Goal: Task Accomplishment & Management: Use online tool/utility

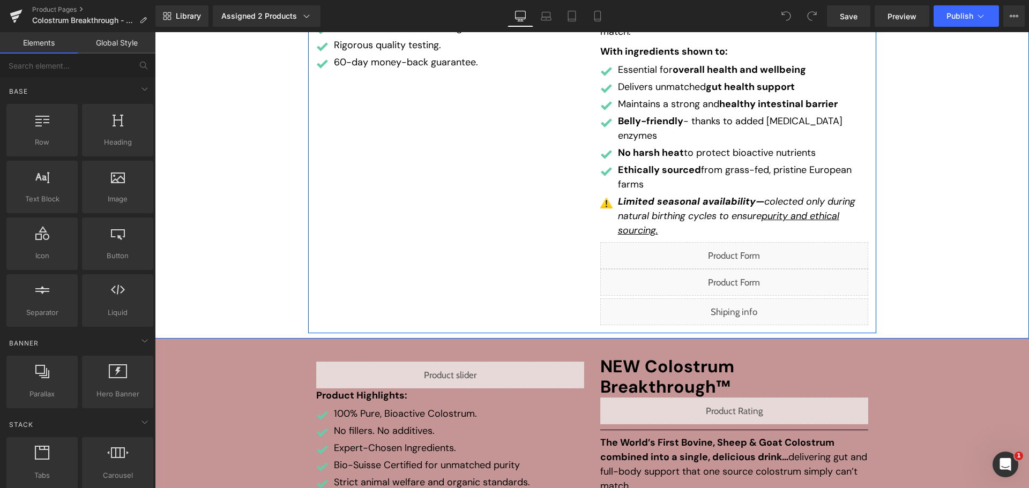
scroll to position [322, 0]
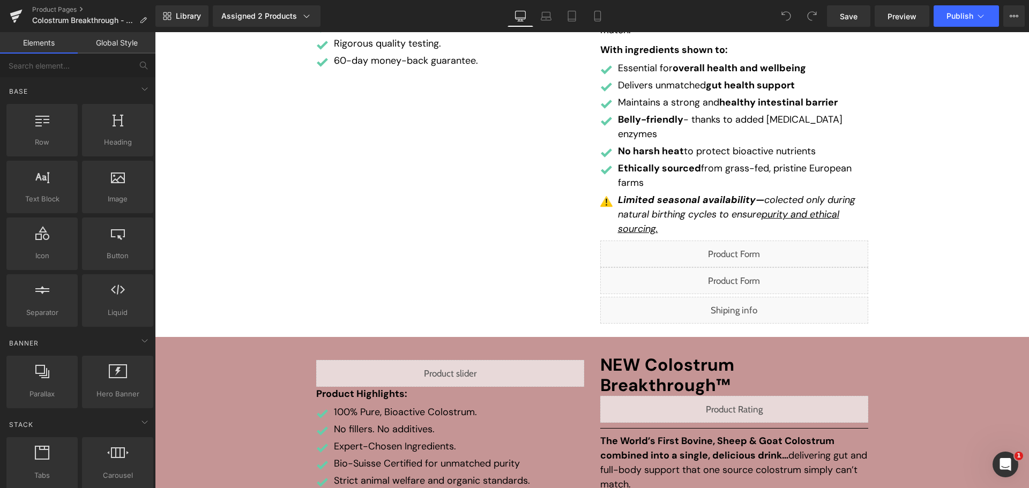
click at [705, 16] on div "Library Assigned 2 Products Product Preview Colostrum Breakthrough Colostrum Br…" at bounding box center [592, 15] width 874 height 21
click at [680, 16] on div "Library Assigned 2 Products Product Preview Colostrum Breakthrough Colostrum Br…" at bounding box center [592, 15] width 874 height 21
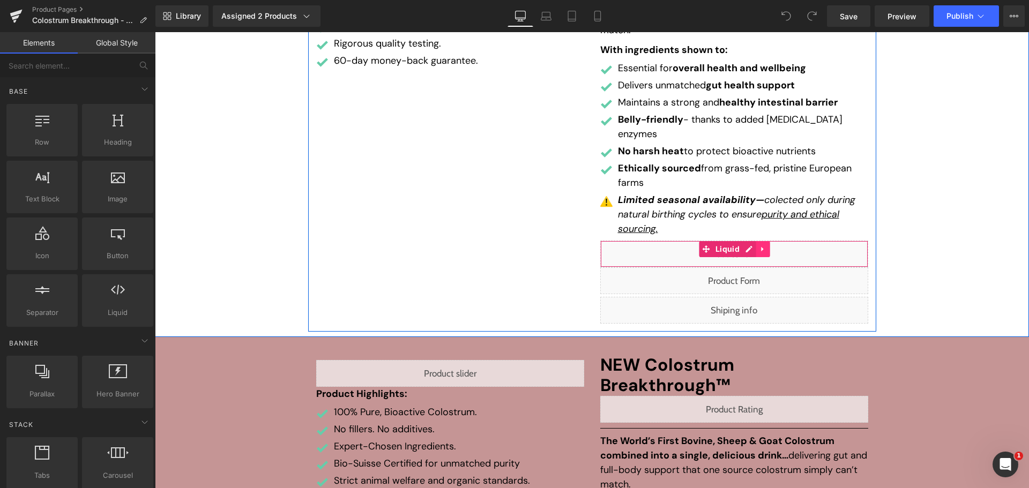
click at [762, 247] on icon at bounding box center [763, 249] width 2 height 5
click at [770, 241] on link at bounding box center [770, 249] width 14 height 16
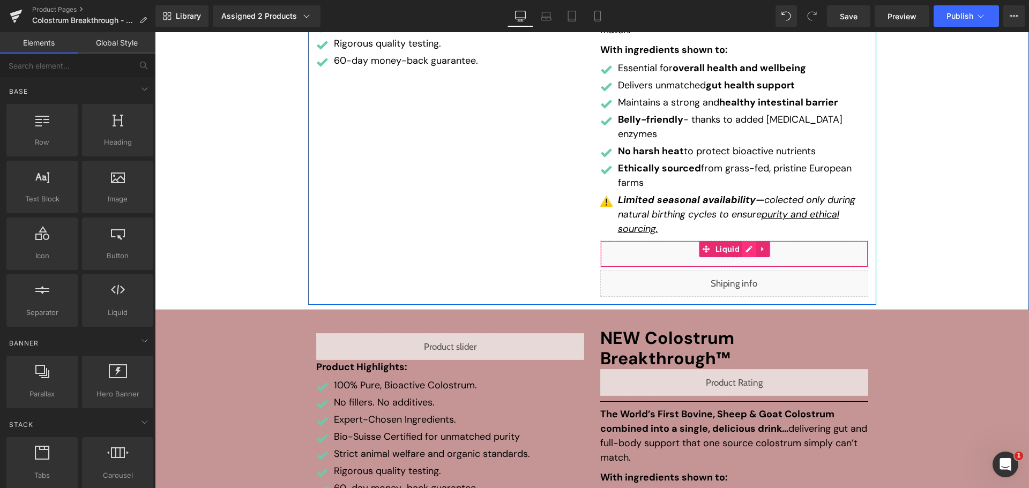
click at [746, 241] on div "Liquid" at bounding box center [734, 254] width 268 height 27
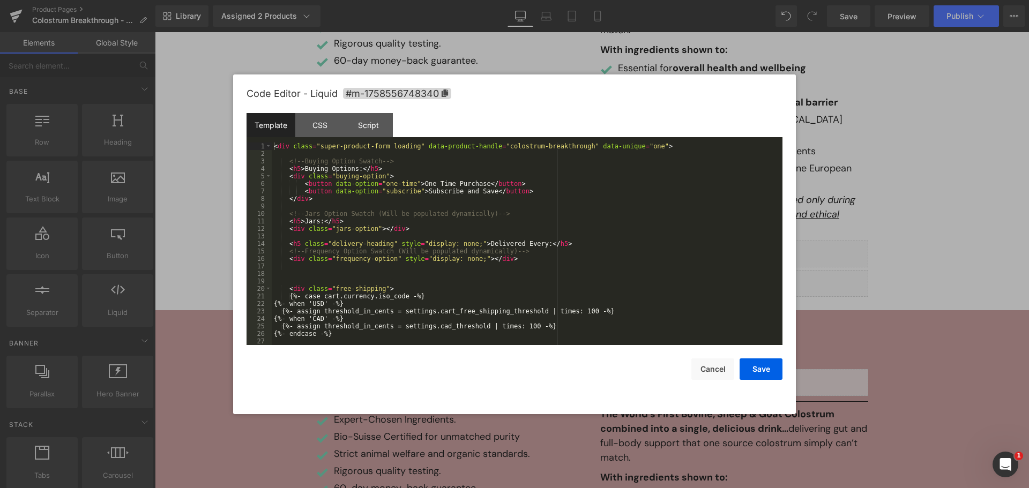
click at [626, 251] on div "< div class = "super-product-form loading" data-product-handle = "colostrum-bre…" at bounding box center [525, 252] width 506 height 218
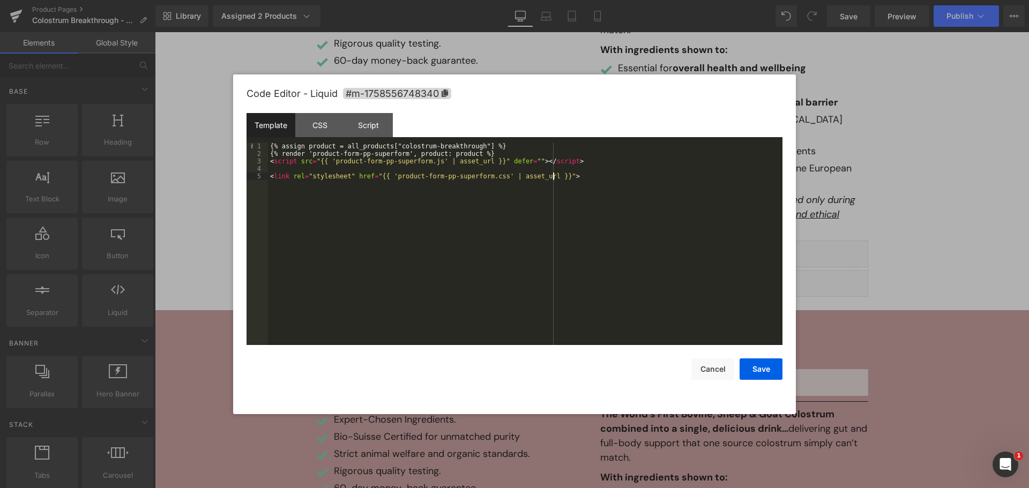
click at [620, 256] on div "{% assign product = all_products["colostrum-breakthrough"] %} {% render 'produc…" at bounding box center [525, 252] width 514 height 218
click at [372, 213] on div "{% assign product = all_products["colostrum-breakthrough"] %} {% render 'produc…" at bounding box center [525, 252] width 514 height 218
click at [407, 226] on div "{% assign product = all_products["colostrum-breakthrough"] %} {% render 'produc…" at bounding box center [525, 252] width 514 height 218
click at [413, 237] on div "{% assign product = all_products["colostrum-breakthrough"] %} {% render 'produc…" at bounding box center [525, 252] width 514 height 218
click at [424, 210] on div "{% assign product = all_products["colostrum-breakthrough"] %} {% render 'produc…" at bounding box center [525, 252] width 514 height 218
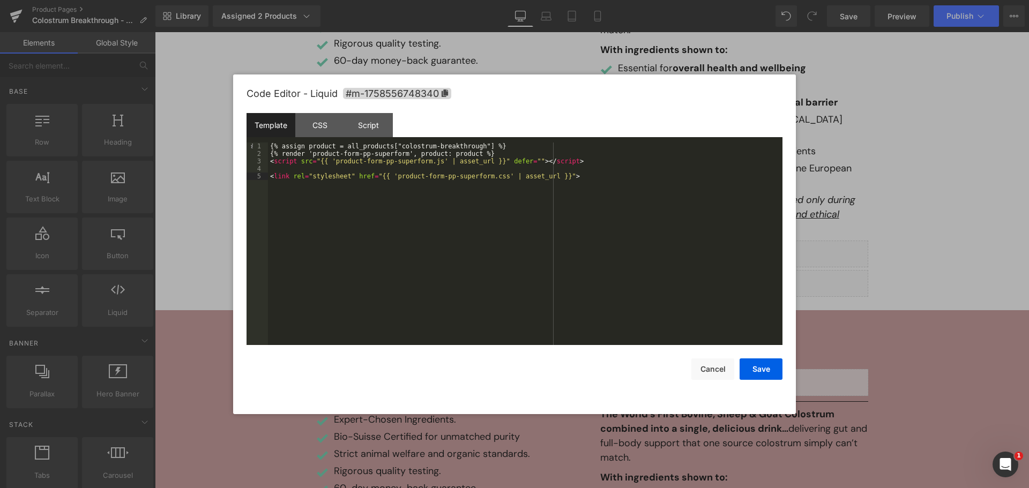
click at [459, 176] on div "{% assign product = all_products["colostrum-breakthrough"] %} {% render 'produc…" at bounding box center [525, 252] width 514 height 218
click at [453, 230] on div "{% assign product = all_products["colostrum-breakthrough"] %} {% render 'produc…" at bounding box center [525, 252] width 514 height 218
click at [431, 229] on div "{% assign product = all_products["colostrum-breakthrough"] %} {% render 'produc…" at bounding box center [525, 252] width 514 height 218
click at [472, 200] on div "{% assign product = all_products["colostrum-breakthrough"] %} {% render 'produc…" at bounding box center [525, 252] width 514 height 218
click at [434, 217] on div "{% assign product = all_products["colostrum-breakthrough"] %} {% render 'produc…" at bounding box center [525, 252] width 514 height 218
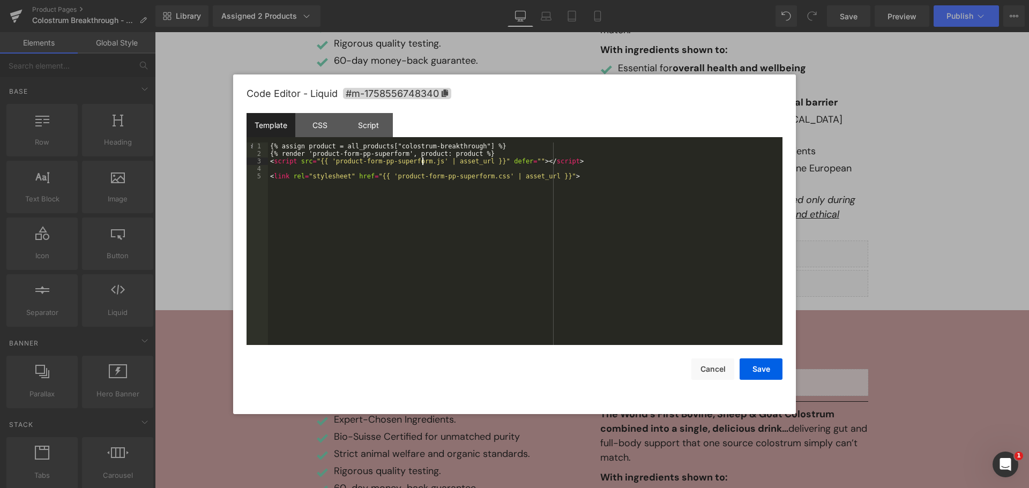
click at [423, 158] on div "{% assign product = all_products["colostrum-breakthrough"] %} {% render 'produc…" at bounding box center [525, 252] width 514 height 218
drag, startPoint x: 330, startPoint y: 160, endPoint x: 419, endPoint y: 160, distance: 89.0
click at [419, 160] on div "{% assign product = all_products["colostrum-breakthrough"] %} {% render 'produc…" at bounding box center [525, 252] width 514 height 218
click at [419, 161] on div "{% assign product = all_products["colostrum-breakthrough"] %} {% render 'produc…" at bounding box center [525, 244] width 514 height 203
click at [750, 367] on button "Save" at bounding box center [761, 369] width 43 height 21
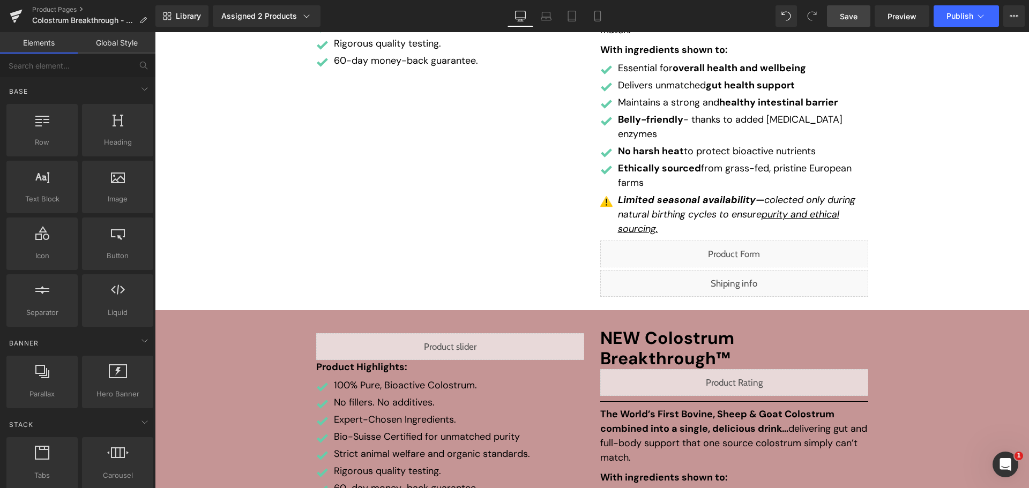
click at [852, 24] on link "Save" at bounding box center [848, 15] width 43 height 21
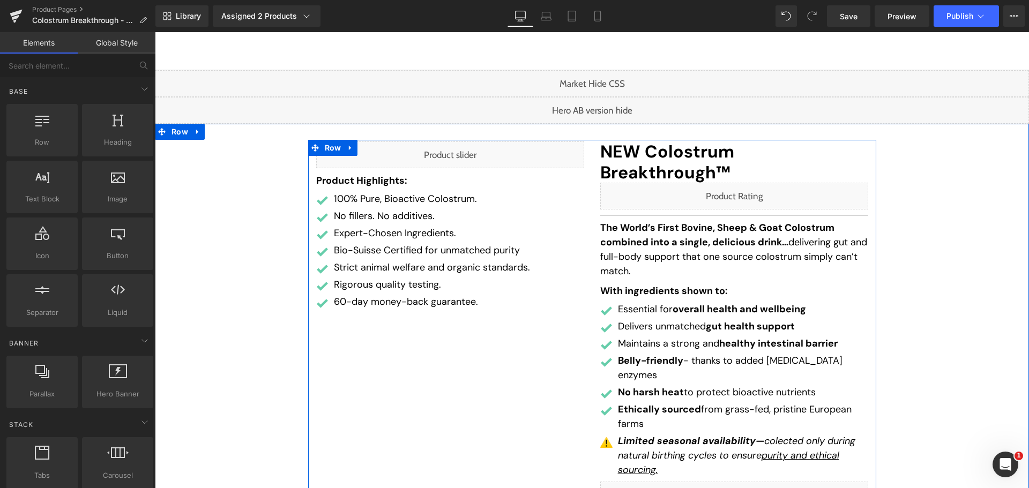
scroll to position [214, 0]
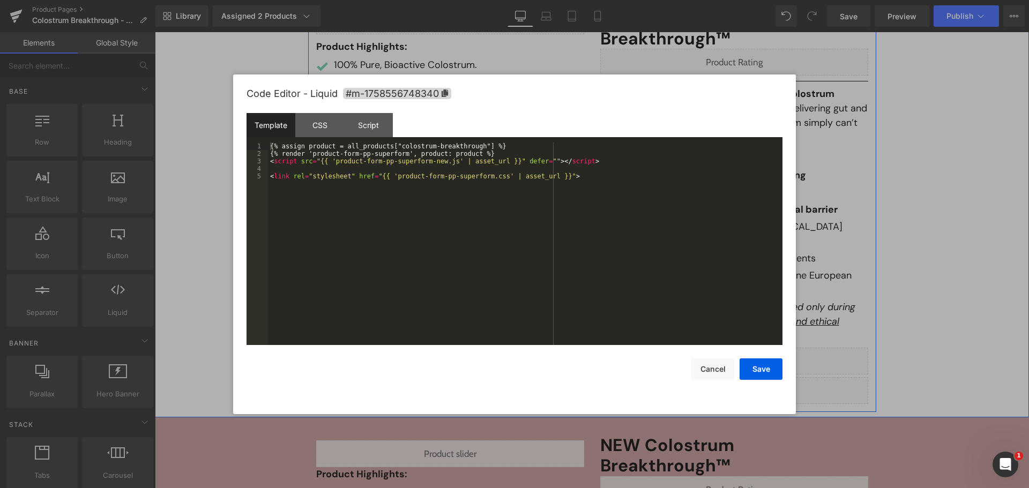
drag, startPoint x: 748, startPoint y: 323, endPoint x: 901, endPoint y: 357, distance: 156.5
click at [748, 348] on div "Liquid" at bounding box center [734, 361] width 268 height 27
click at [329, 162] on div "{% assign product = all_products["colostrum-breakthrough"] %} {% render 'produc…" at bounding box center [525, 252] width 514 height 218
click at [444, 162] on div "{% assign product = all_products["colostrum-breakthrough"] %} {% render 'produc…" at bounding box center [525, 252] width 514 height 218
click at [421, 233] on div "{% assign product = all_products["colostrum-breakthrough"] %} {% render 'produc…" at bounding box center [525, 252] width 514 height 218
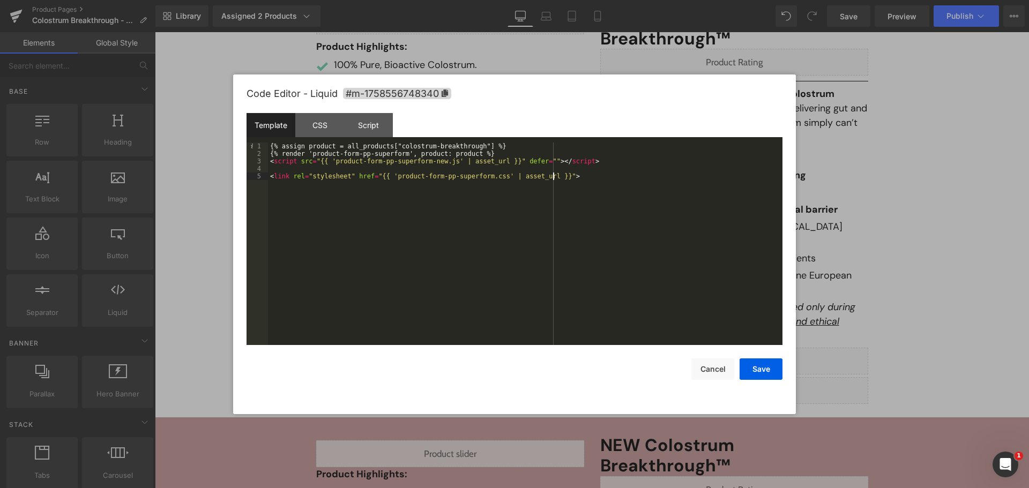
click at [442, 163] on div "{% assign product = all_products["colostrum-breakthrough"] %} {% render 'produc…" at bounding box center [525, 252] width 514 height 218
click at [438, 204] on div "{% assign product = all_products["colostrum-breakthrough"] %} {% render 'produc…" at bounding box center [525, 252] width 514 height 218
click at [391, 196] on div "{% assign product = all_products["colostrum-breakthrough"] %} {% render 'produc…" at bounding box center [525, 252] width 514 height 218
click at [436, 151] on div "{% assign product = all_products["colostrum-breakthrough"] %} {% render 'produc…" at bounding box center [525, 252] width 514 height 218
click at [398, 154] on div "{% assign product = all_products["colostrum-breakthrough"] %} {% render 'produc…" at bounding box center [525, 252] width 514 height 218
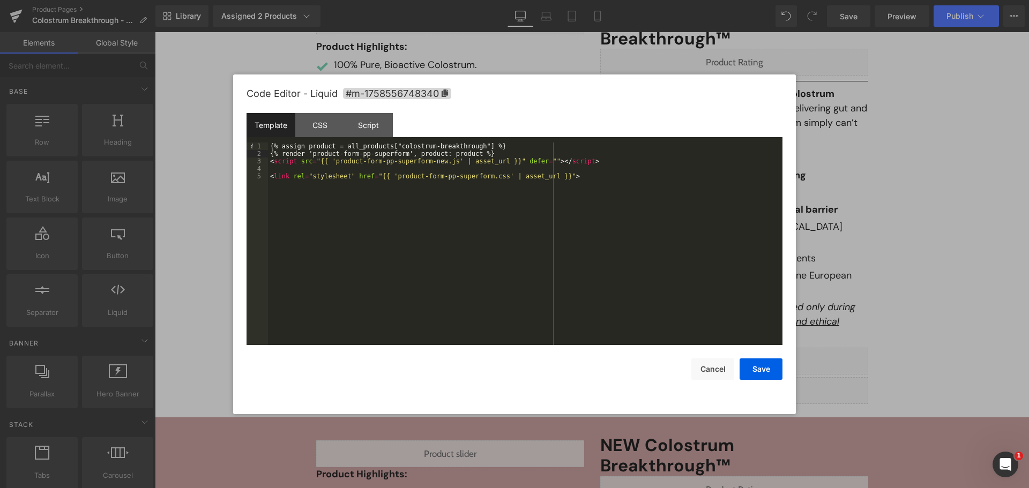
click at [308, 155] on div "{% assign product = all_products["colostrum-breakthrough"] %} {% render 'produc…" at bounding box center [525, 252] width 514 height 218
click at [409, 236] on div "{% assign product = all_products["colostrum-breakthrough"] %} {% render 'produc…" at bounding box center [525, 252] width 514 height 218
click at [504, 248] on div "{% assign product = all_products["colostrum-breakthrough"] %} {% render 'produc…" at bounding box center [525, 252] width 514 height 218
drag, startPoint x: 369, startPoint y: 191, endPoint x: 268, endPoint y: 193, distance: 100.8
click at [268, 193] on div "{% assign product = all_products["colostrum-breakthrough"] %} {% render 'produc…" at bounding box center [525, 252] width 514 height 218
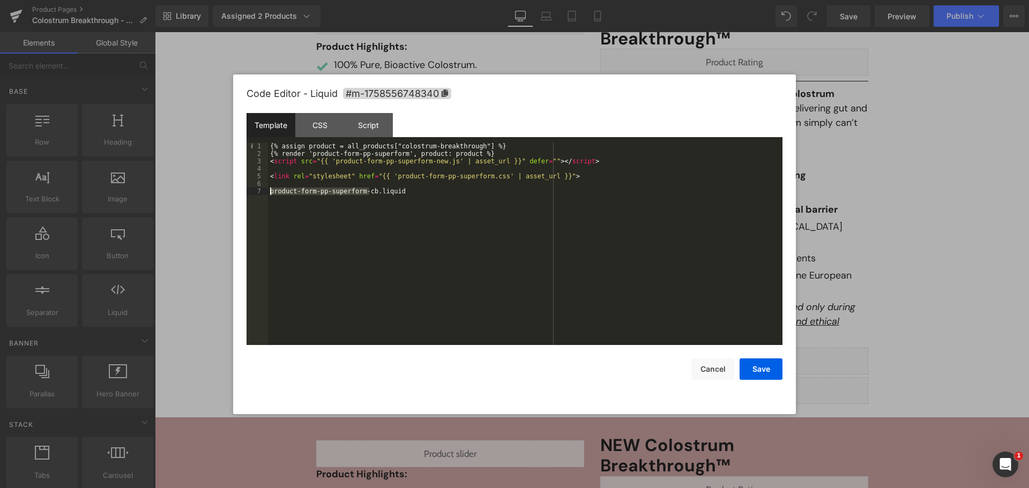
click at [398, 154] on div "{% assign product = all_products["colostrum-breakthrough"] %} {% render 'produc…" at bounding box center [525, 252] width 514 height 218
click at [411, 186] on div "{% assign product = all_products["colostrum-breakthrough"] %} {% render 'produc…" at bounding box center [525, 252] width 514 height 218
click at [764, 374] on button "Save" at bounding box center [761, 369] width 43 height 21
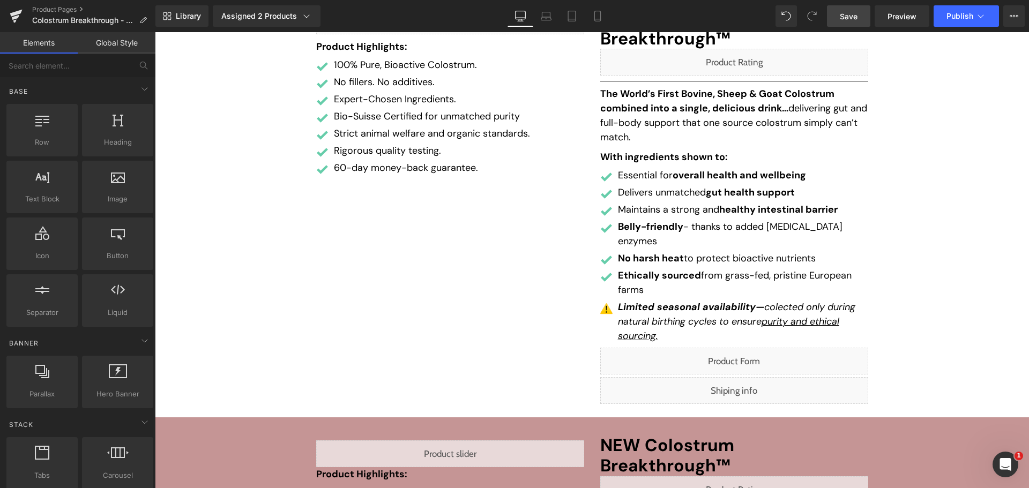
click at [860, 15] on link "Save" at bounding box center [848, 15] width 43 height 21
